Goal: Communication & Community: Answer question/provide support

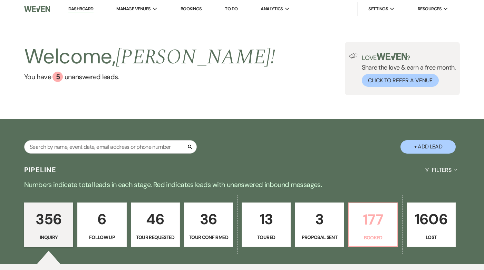
click at [368, 235] on p "Booked" at bounding box center [373, 238] width 40 height 8
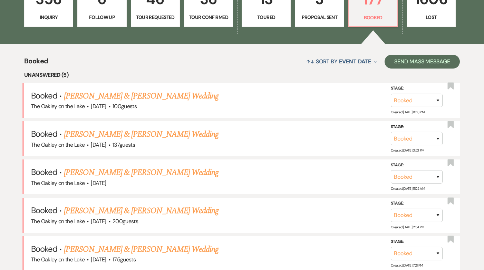
scroll to position [222, 0]
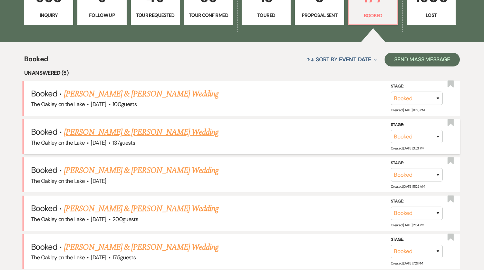
click at [138, 131] on link "[PERSON_NAME] & [PERSON_NAME] Wedding" at bounding box center [141, 132] width 155 height 12
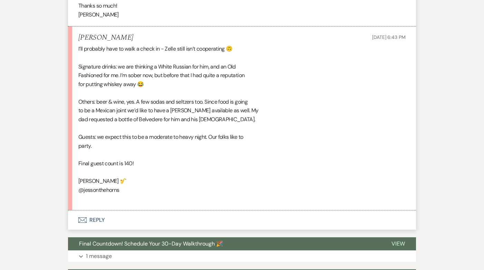
click at [99, 218] on button "Envelope Reply" at bounding box center [242, 220] width 348 height 19
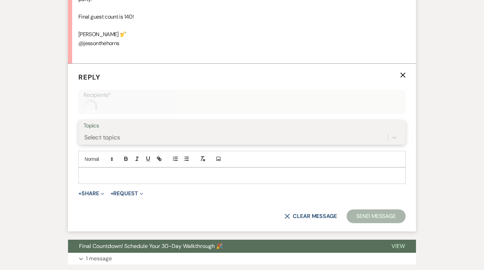
click at [101, 144] on div "Select topics" at bounding box center [241, 137] width 317 height 13
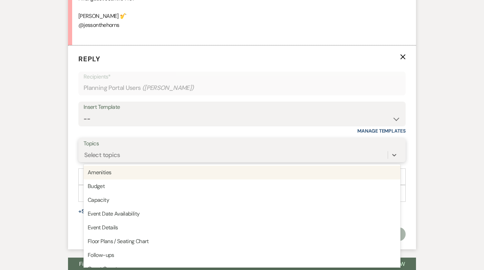
scroll to position [1152, 0]
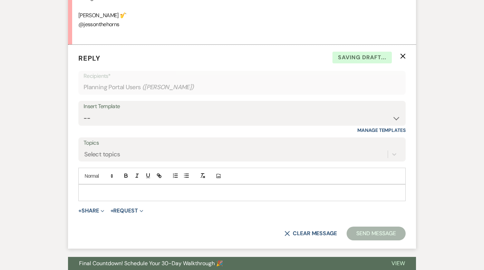
click at [68, 170] on form "Reply X Saving draft... Recipients* Planning Portal Users ( [PERSON_NAME] ) Ins…" at bounding box center [242, 147] width 348 height 204
click at [96, 191] on p at bounding box center [242, 193] width 316 height 8
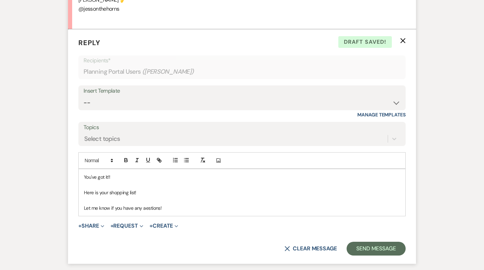
scroll to position [1166, 0]
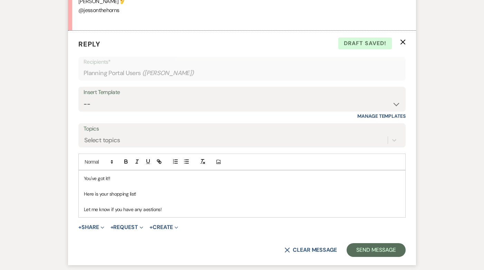
click at [150, 211] on p "Let me know if you have any aestions!" at bounding box center [242, 210] width 316 height 8
click at [182, 212] on p "Let me know if you have any questions!" at bounding box center [242, 210] width 316 height 8
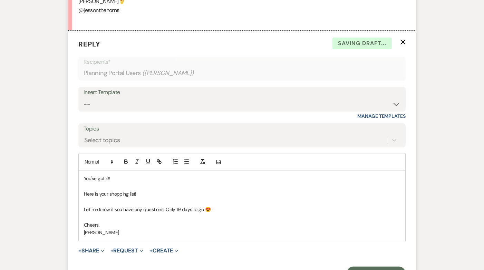
click at [89, 194] on p "Here is your shopping list!" at bounding box center [242, 194] width 316 height 8
click at [159, 162] on line "button" at bounding box center [158, 161] width 1 height 1
paste input "[URL][DOMAIN_NAME]"
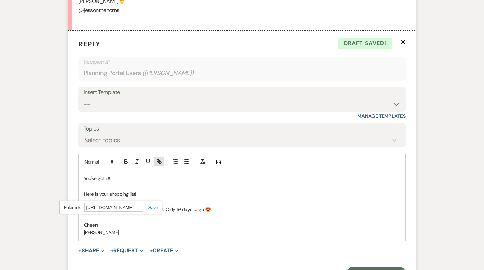
scroll to position [0, 168]
type input "[URL][DOMAIN_NAME]"
click at [152, 208] on link at bounding box center [150, 207] width 15 height 5
click at [152, 208] on p "Let me know if you have any questions! Only 19 days to go 😍" at bounding box center [242, 210] width 316 height 8
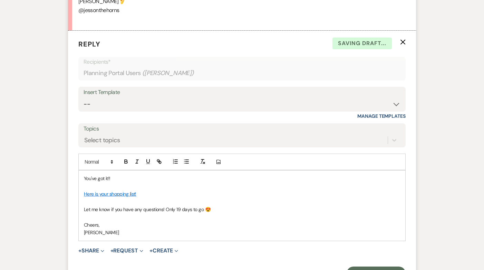
scroll to position [1190, 0]
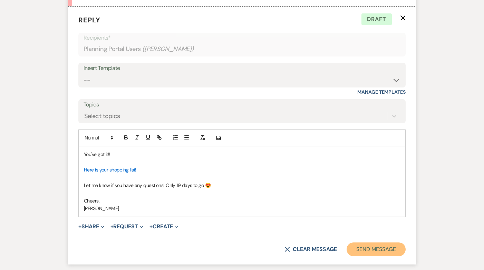
click at [381, 255] on button "Send Message" at bounding box center [375, 250] width 59 height 14
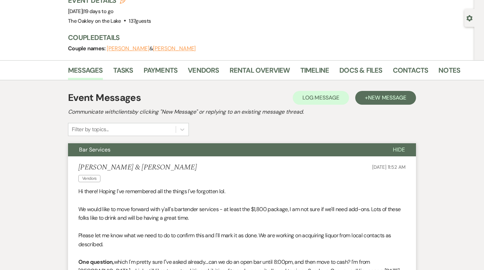
scroll to position [0, 0]
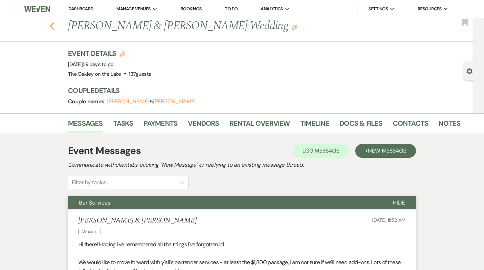
click at [51, 26] on use "button" at bounding box center [52, 26] width 4 height 8
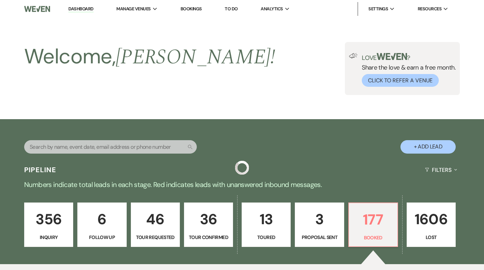
scroll to position [222, 0]
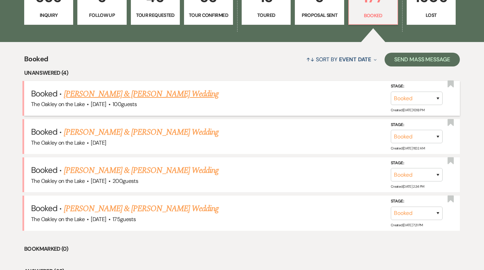
click at [127, 101] on div "The Oakley on the Lake · [DATE] · 100 guests" at bounding box center [242, 104] width 422 height 9
click at [127, 97] on link "[PERSON_NAME] & [PERSON_NAME] Wedding" at bounding box center [141, 94] width 155 height 12
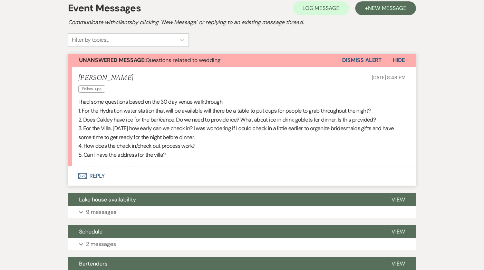
scroll to position [155, 0]
